Goal: Complete application form

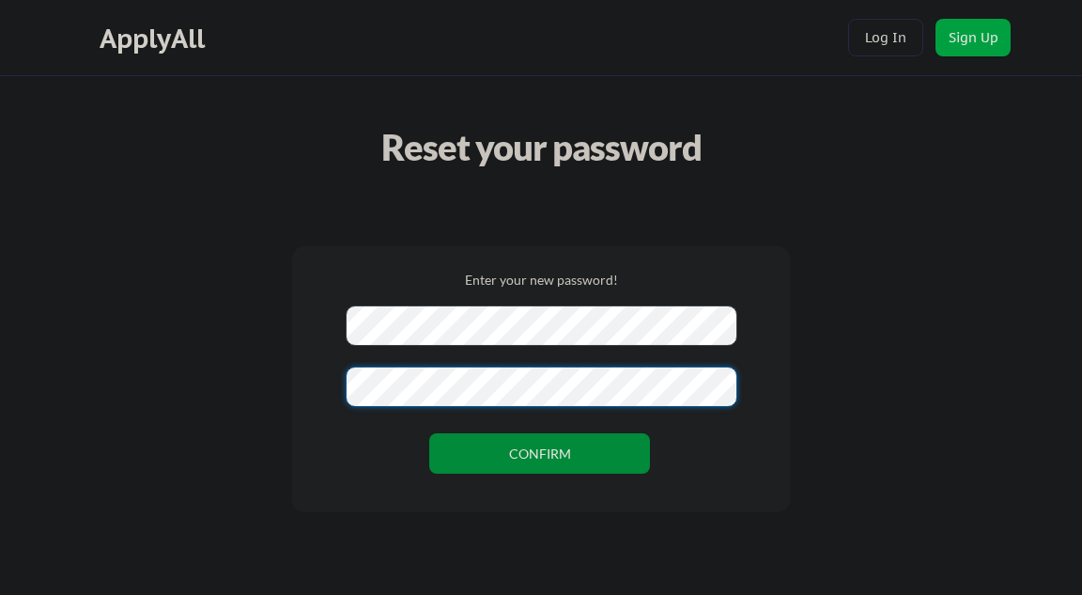
click at [632, 466] on button "CONFIRM" at bounding box center [539, 453] width 221 height 40
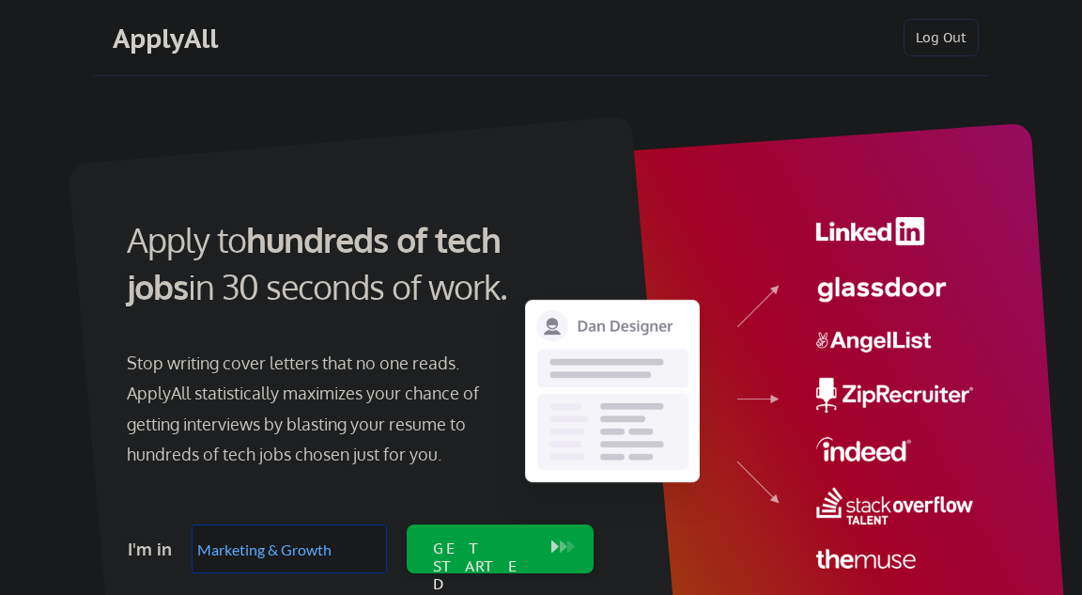
select select ""marketing___comms""
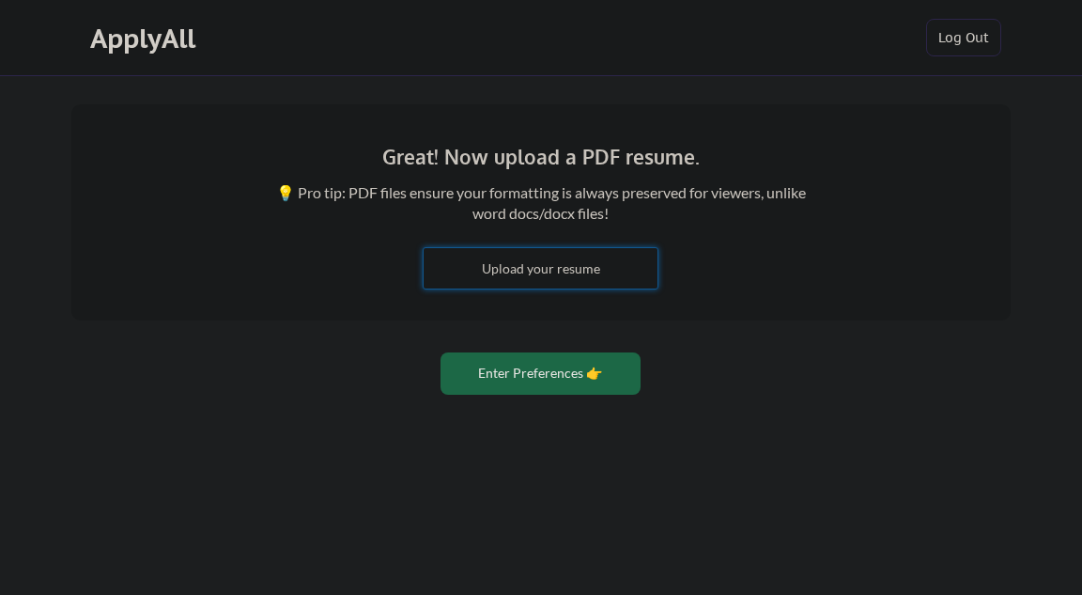
click at [574, 275] on input "file" at bounding box center [541, 268] width 234 height 40
type input "C:\fakepath\Resume_2025.pdf"
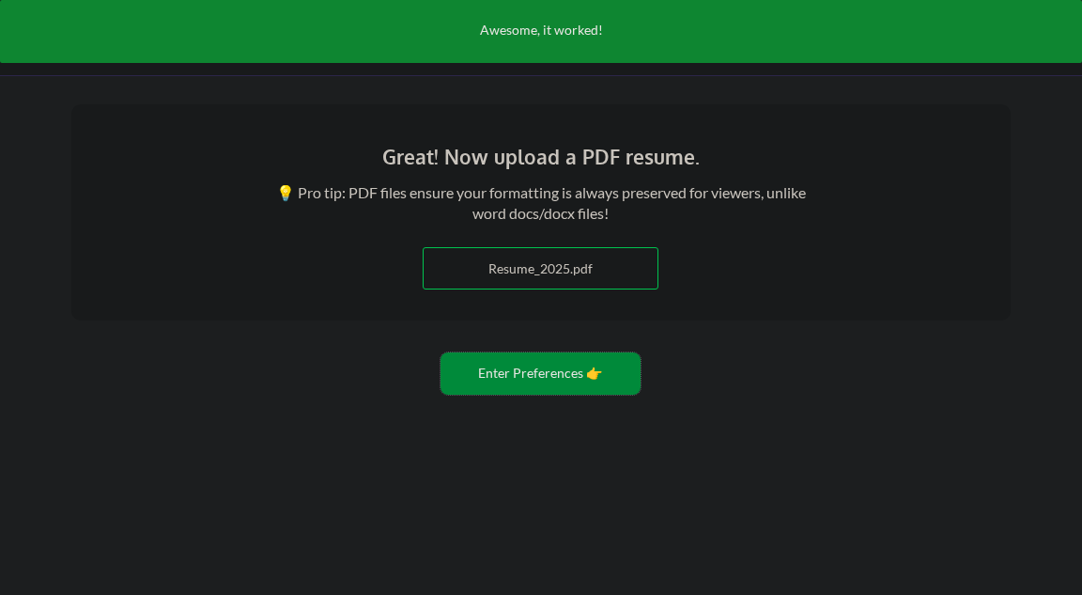
click at [533, 387] on button "Enter Preferences 👉" at bounding box center [541, 373] width 200 height 42
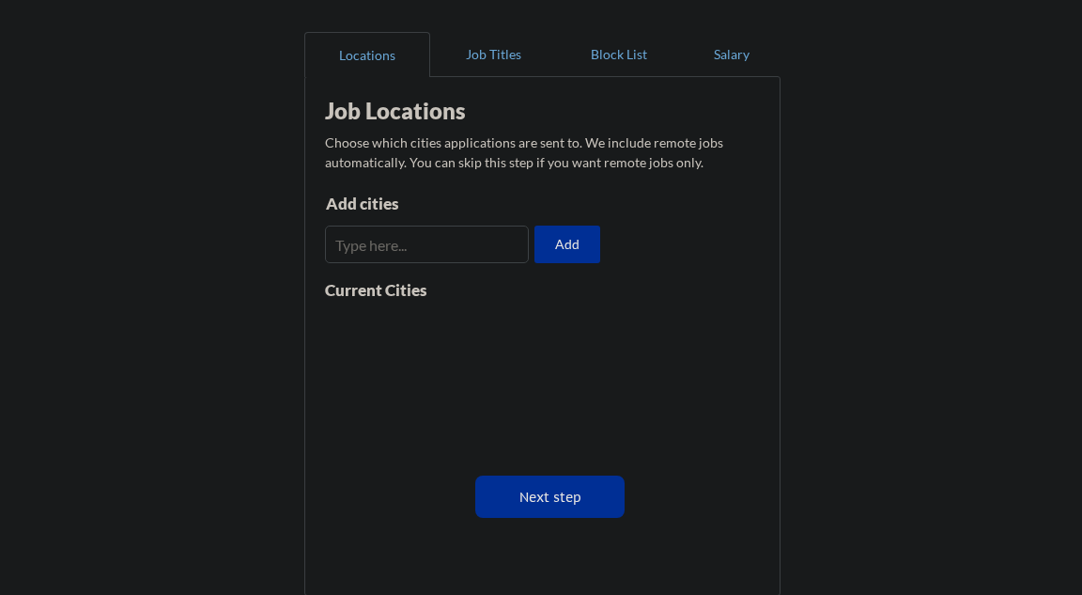
scroll to position [155, 0]
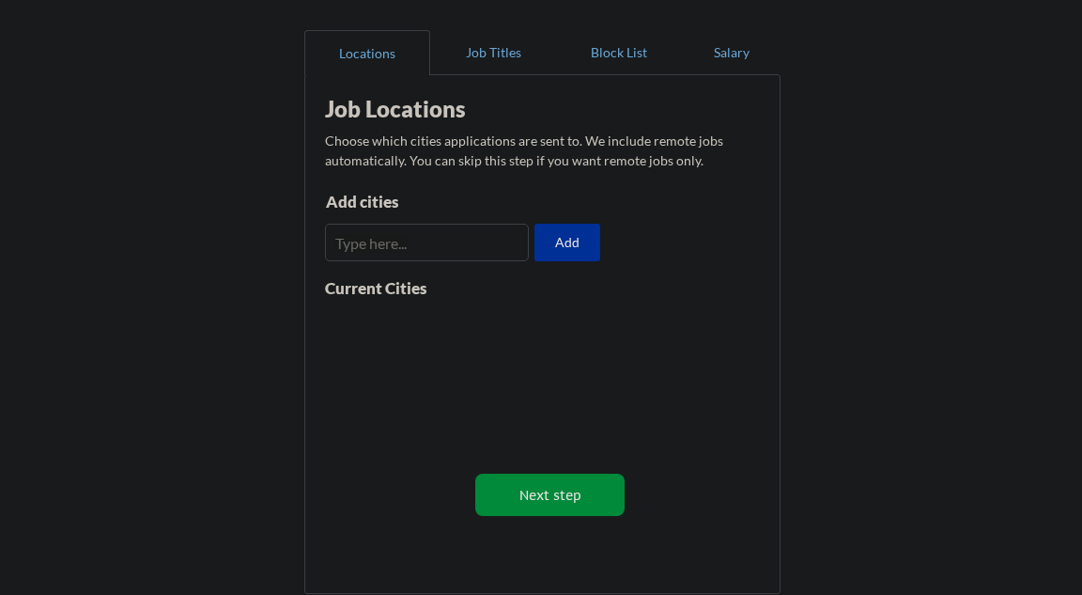
click at [564, 483] on button "Next step" at bounding box center [549, 494] width 149 height 42
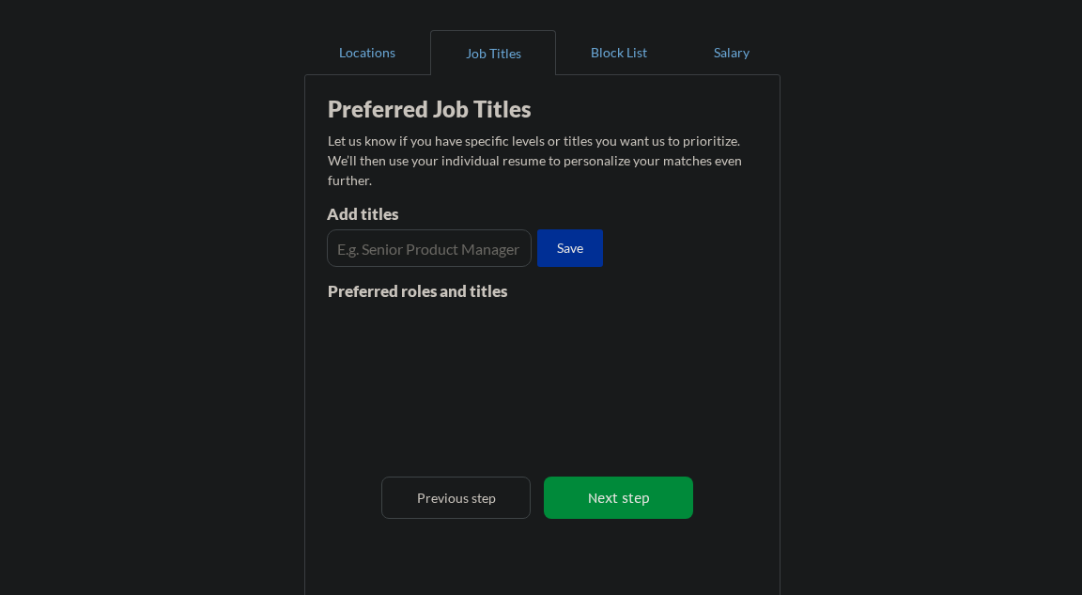
click at [642, 496] on button "Next step" at bounding box center [618, 497] width 149 height 42
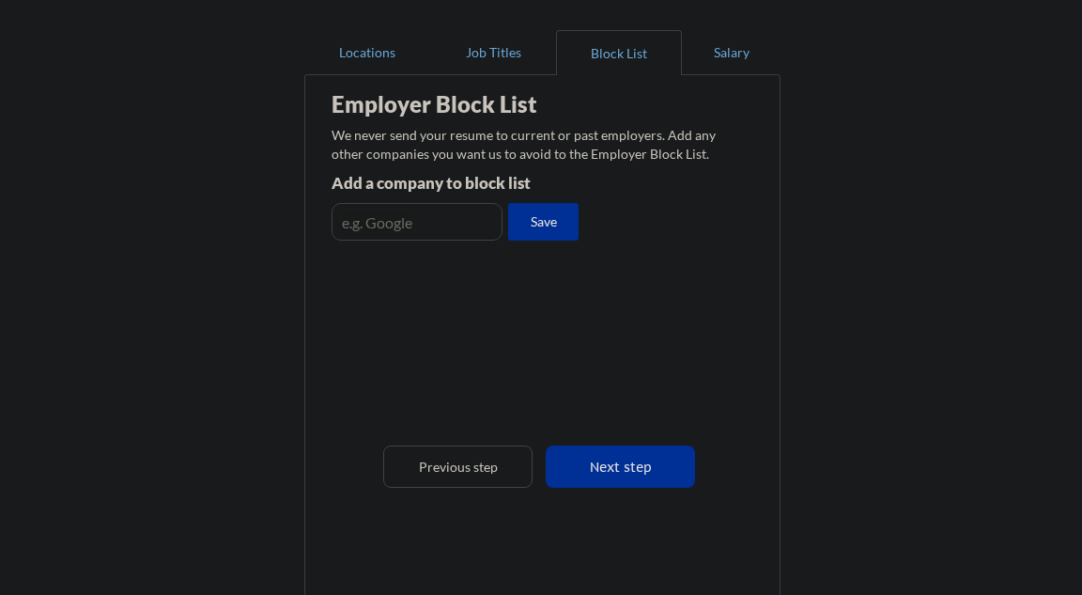
click at [455, 211] on input "input" at bounding box center [417, 222] width 171 height 38
type input "M"
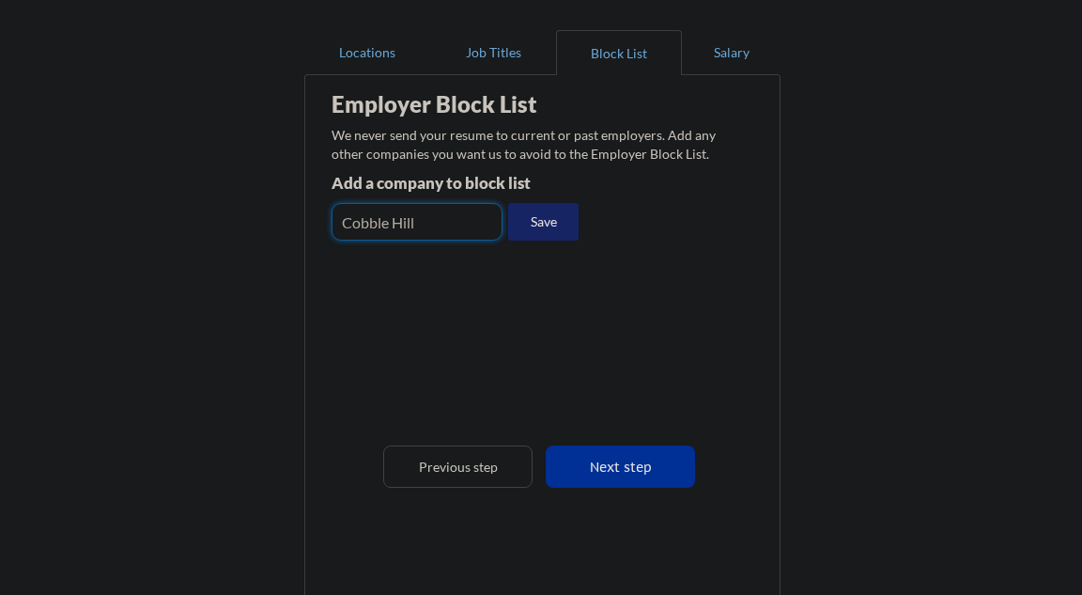
type input "Cobble Hill"
click at [552, 227] on button "Save" at bounding box center [543, 222] width 70 height 38
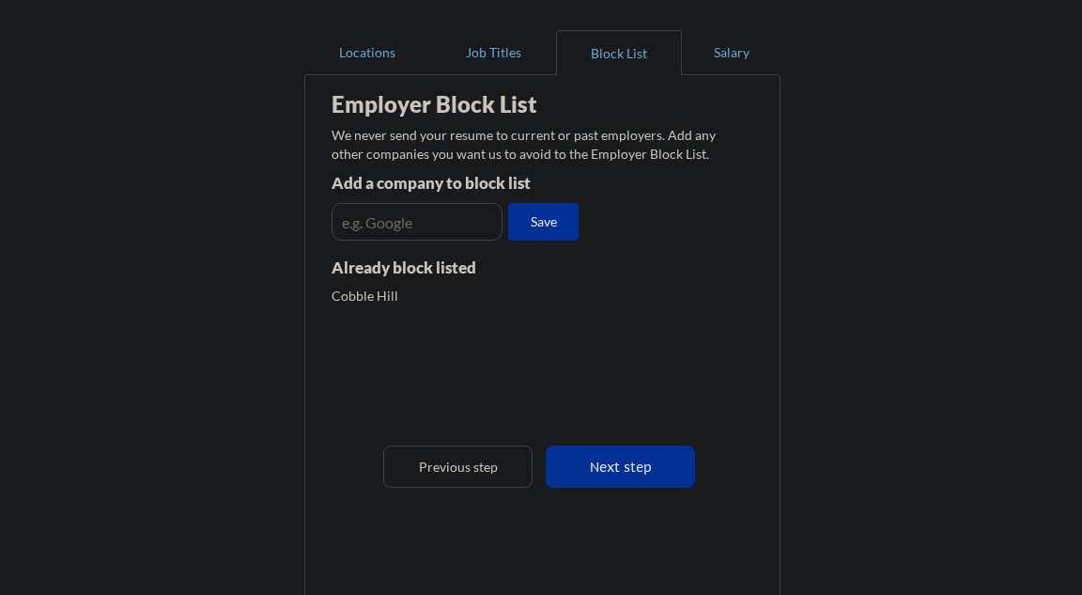
click at [461, 214] on input "input" at bounding box center [417, 222] width 171 height 38
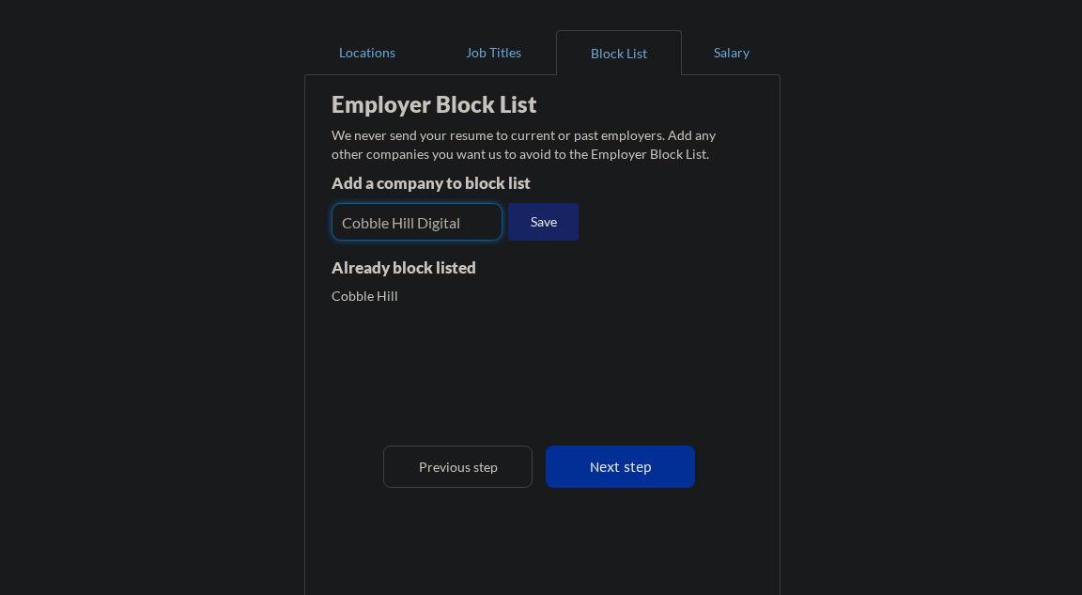
type input "Cobble Hill Digital"
click at [533, 232] on button "Save" at bounding box center [543, 222] width 70 height 38
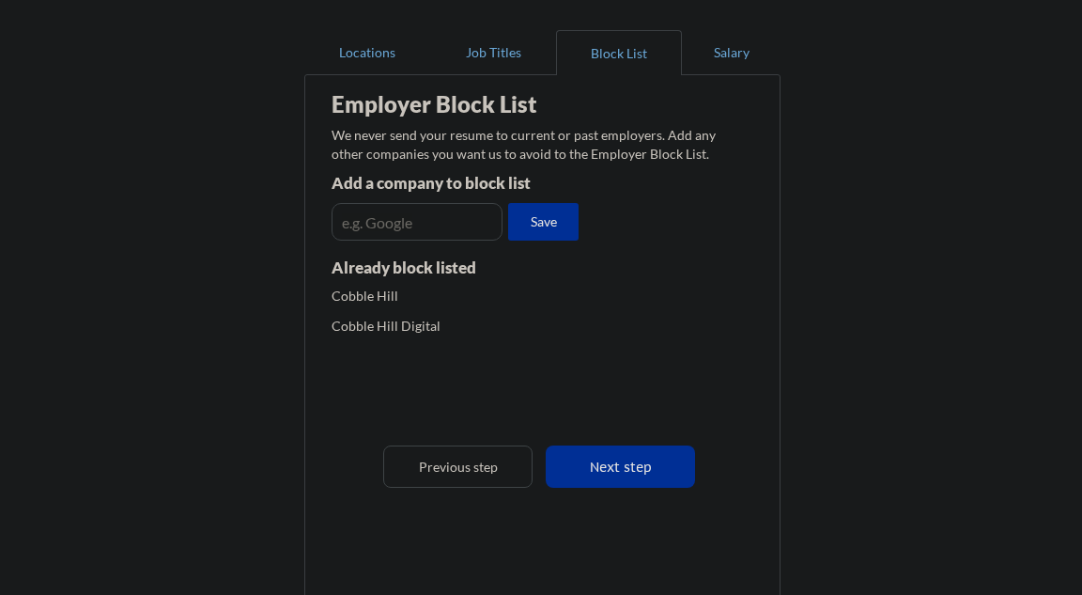
click at [421, 221] on input "input" at bounding box center [417, 222] width 171 height 38
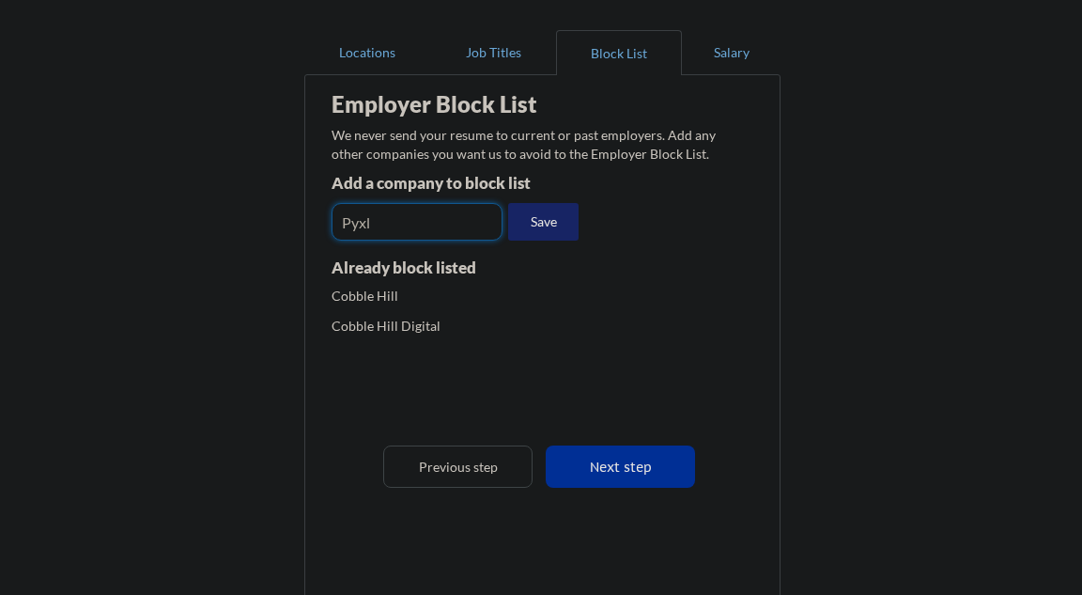
type input "Pyxl"
click at [525, 230] on button "Save" at bounding box center [543, 222] width 70 height 38
click at [465, 224] on input "input" at bounding box center [417, 222] width 171 height 38
type input "Seer"
click at [551, 223] on button "Save" at bounding box center [543, 222] width 70 height 38
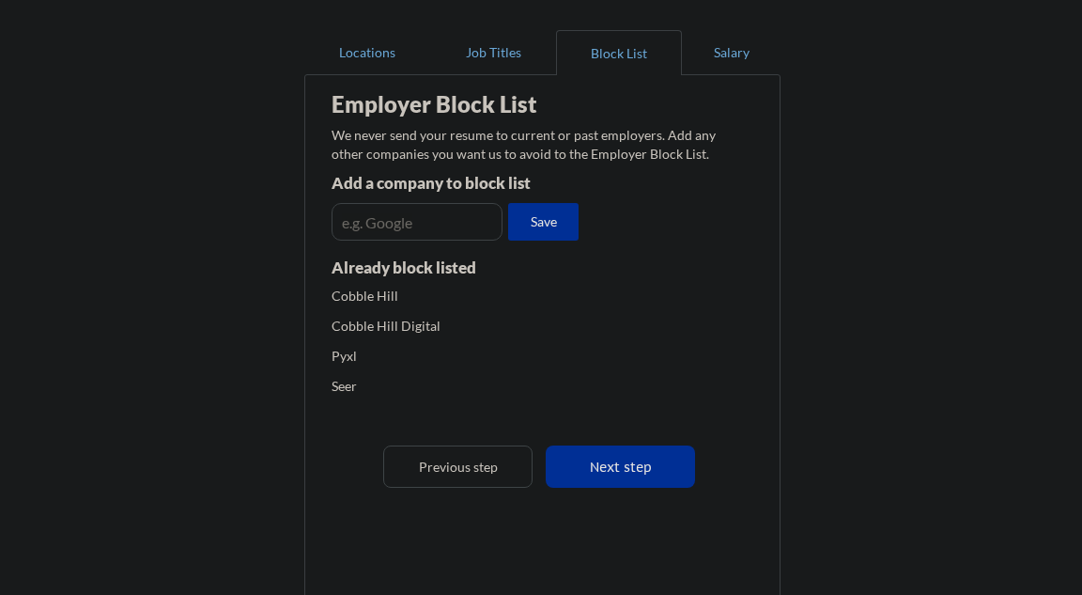
click at [406, 226] on input "input" at bounding box center [417, 222] width 171 height 38
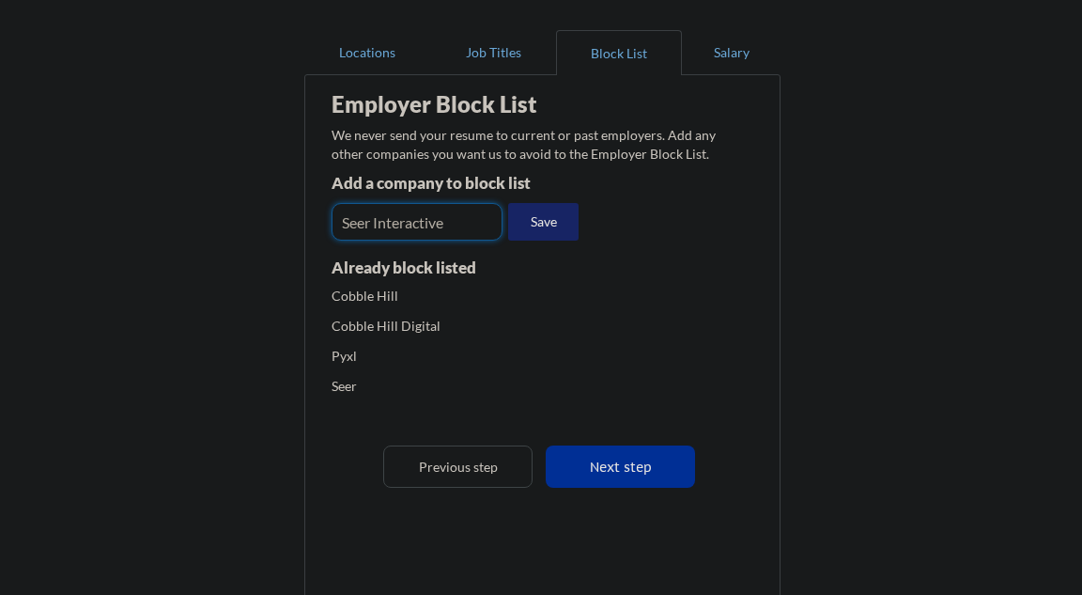
type input "Seer Interactive"
click at [534, 231] on button "Save" at bounding box center [543, 222] width 70 height 38
click at [478, 218] on input "input" at bounding box center [417, 222] width 171 height 38
type input "Epic Nine"
click at [548, 231] on button "Save" at bounding box center [543, 222] width 70 height 38
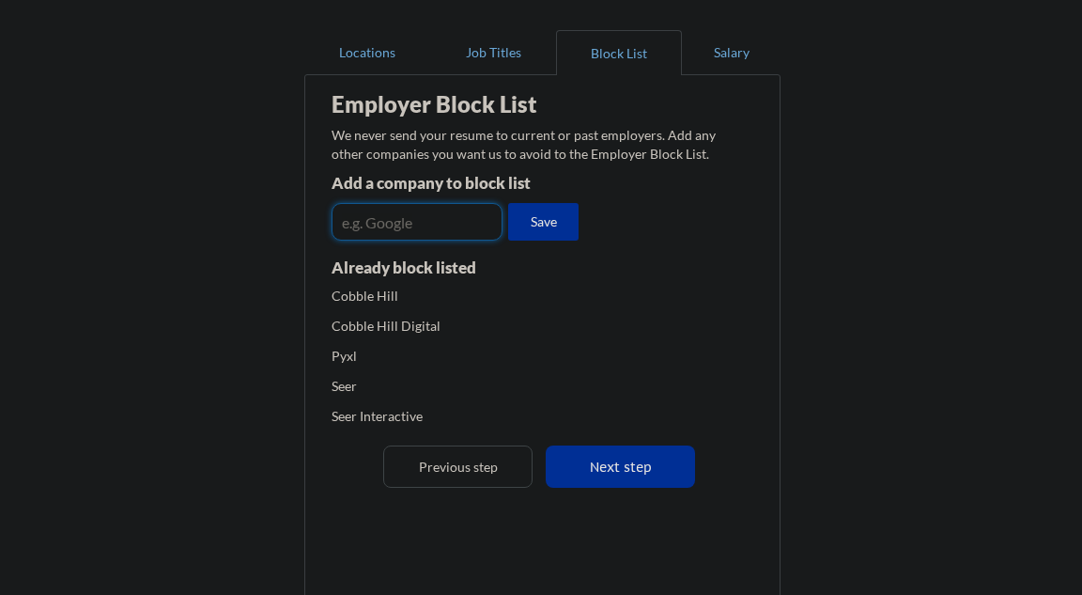
click at [447, 227] on input "input" at bounding box center [417, 222] width 171 height 38
type input "Epic Nine Marketing"
click at [523, 230] on button "Save" at bounding box center [543, 222] width 70 height 38
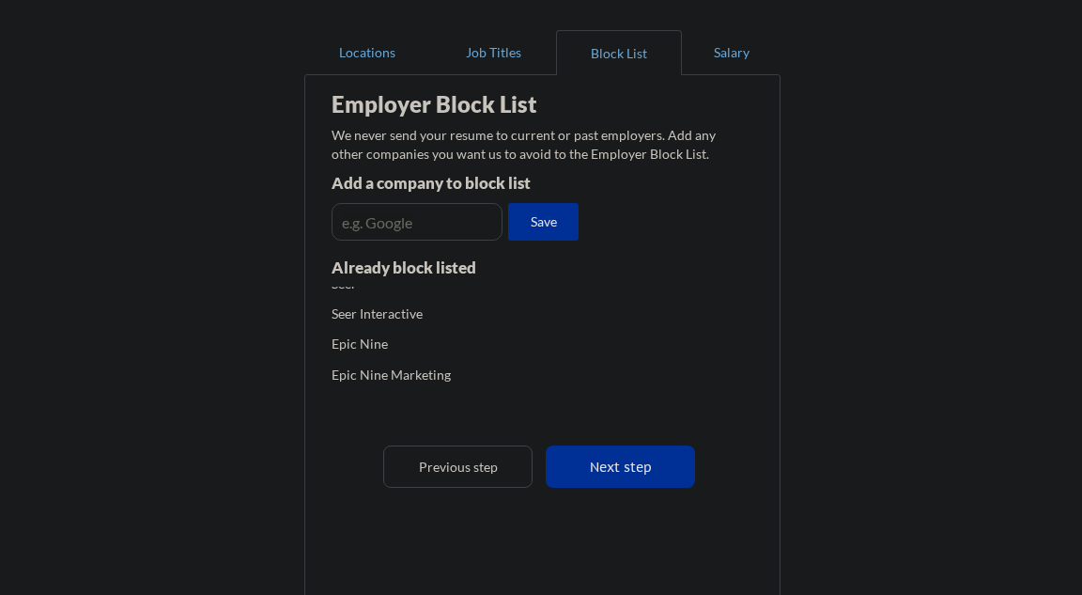
scroll to position [0, 0]
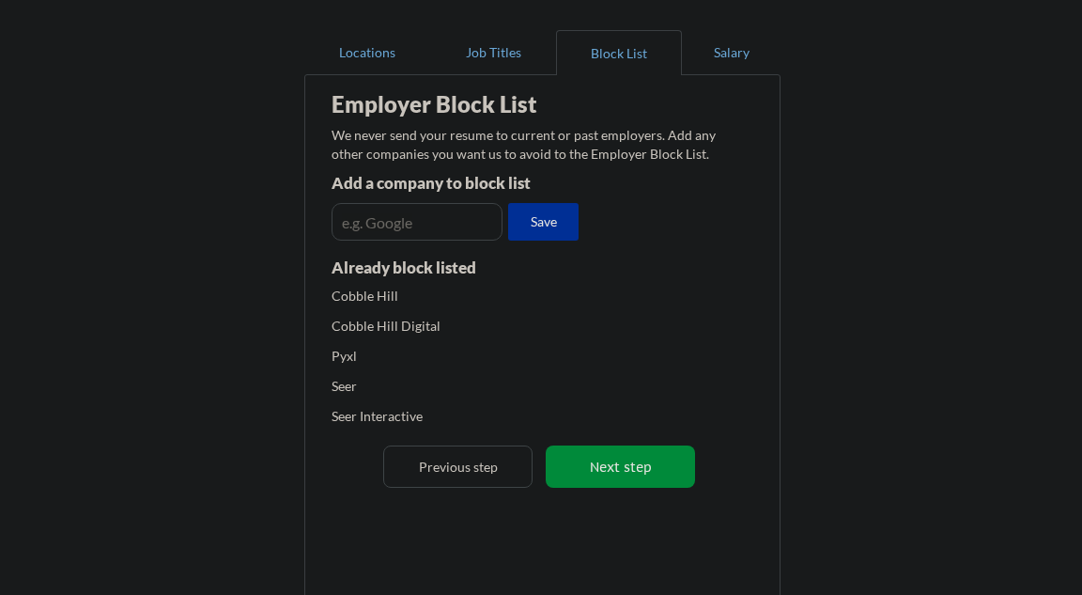
click at [585, 465] on button "Next step" at bounding box center [620, 466] width 149 height 42
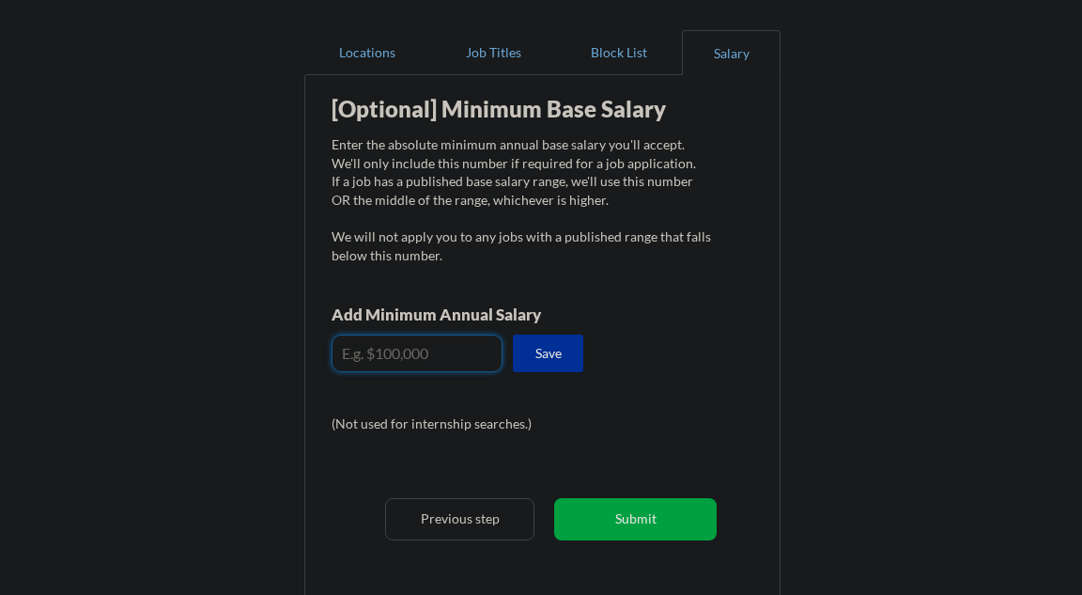
click at [436, 360] on input "input" at bounding box center [417, 353] width 171 height 38
type input "$90,000"
click at [524, 365] on button "Save" at bounding box center [548, 353] width 70 height 38
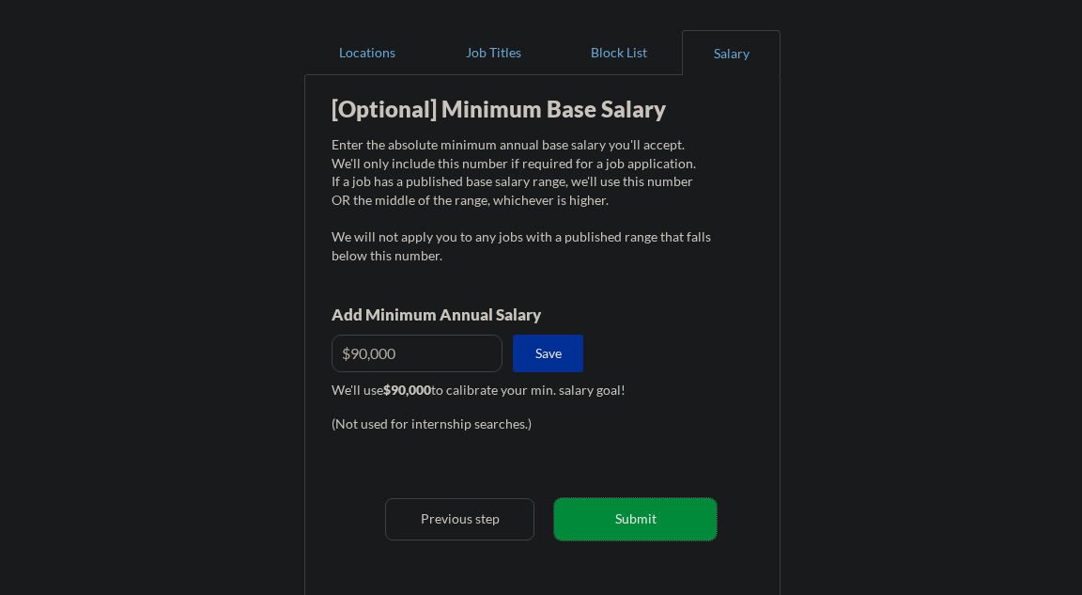
click at [694, 528] on button "Submit" at bounding box center [635, 519] width 163 height 42
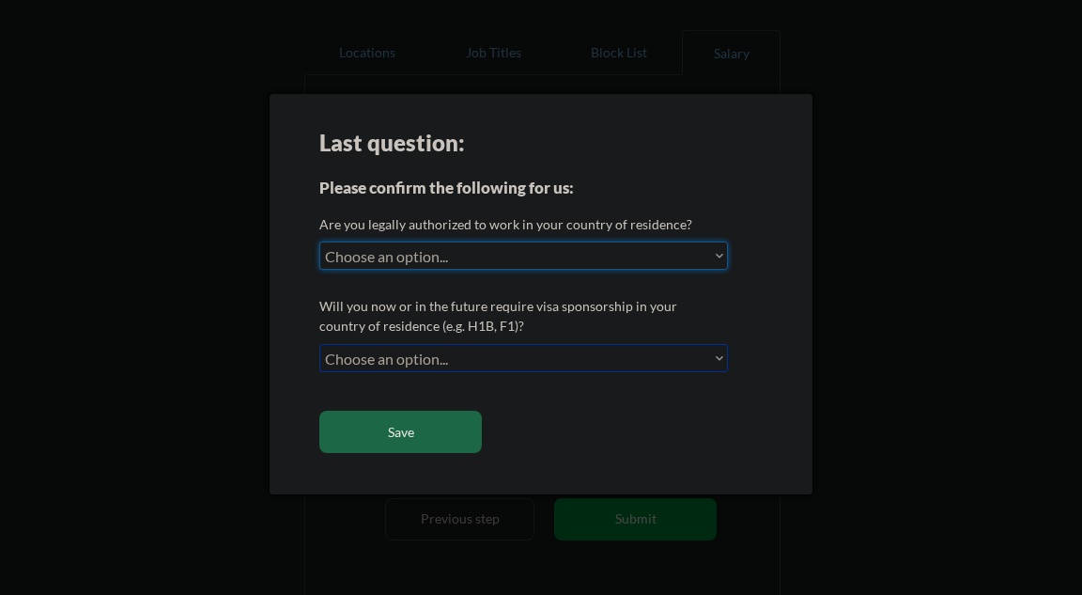
click at [466, 256] on select "Choose an option... Yes, I am a US Citizen Yes, I am a Canadian Citizen Yes, I …" at bounding box center [523, 255] width 409 height 28
select select ""yes__i_am_a_us_citizen""
click at [319, 241] on select "Choose an option... Yes, I am a US Citizen Yes, I am a Canadian Citizen Yes, I …" at bounding box center [523, 255] width 409 height 28
click at [501, 361] on select "Choose an option... No, I will not need sponsorship Yes, I will need sponsorship" at bounding box center [523, 358] width 409 height 28
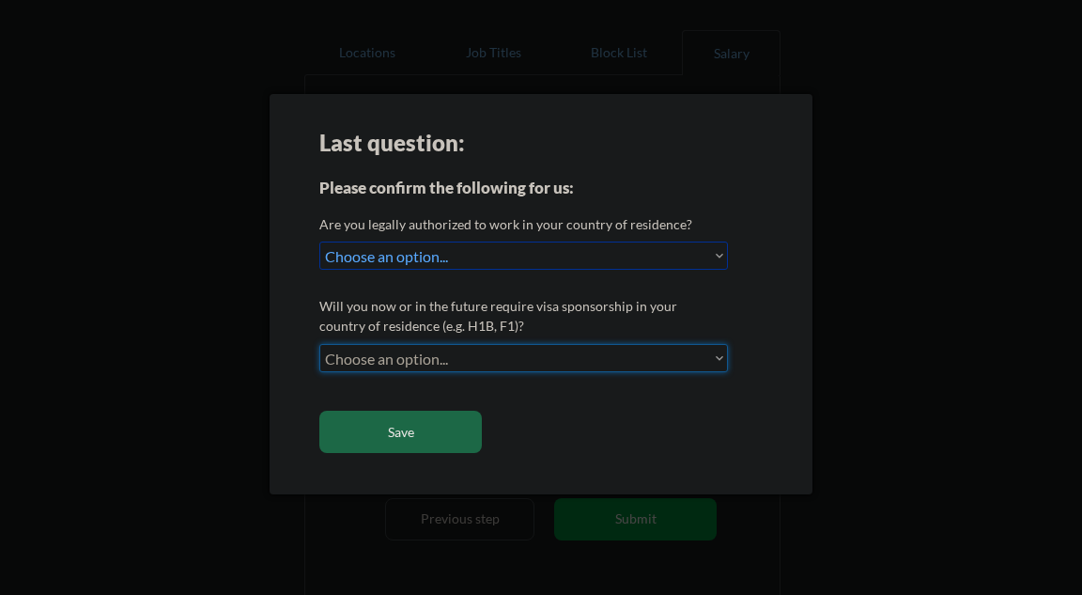
select select ""no__i_will_not_need_sponsorship""
click at [319, 344] on select "Choose an option... No, I will not need sponsorship Yes, I will need sponsorship" at bounding box center [523, 358] width 409 height 28
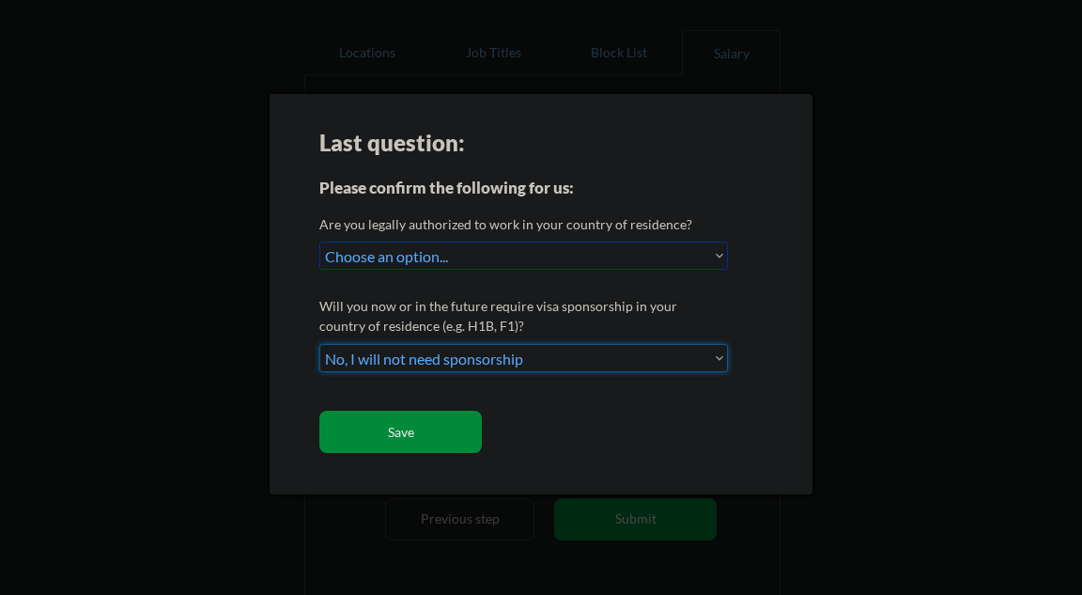
click at [389, 444] on button "Save" at bounding box center [400, 431] width 163 height 42
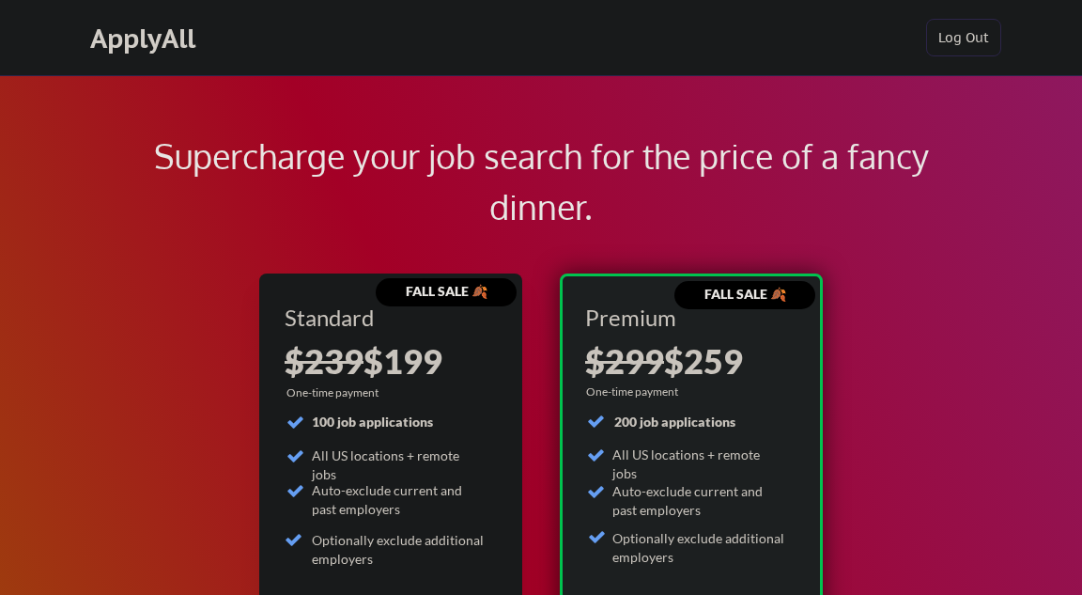
click at [537, 158] on div "Supercharge your job search for the price of a fancy dinner." at bounding box center [541, 181] width 842 height 101
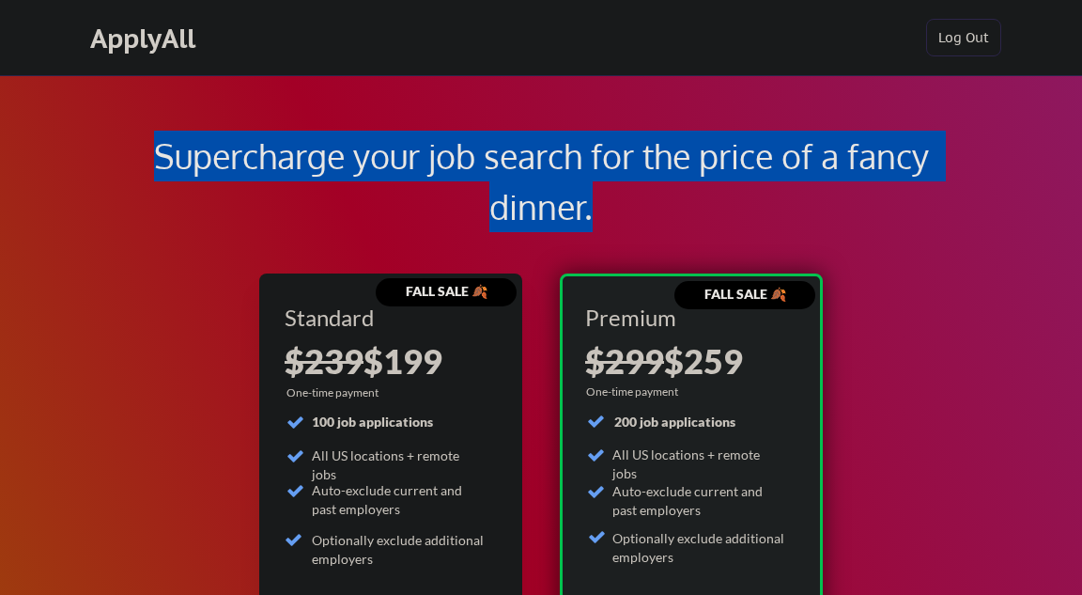
click at [537, 158] on div "Supercharge your job search for the price of a fancy dinner." at bounding box center [541, 181] width 842 height 101
